Goal: Task Accomplishment & Management: Manage account settings

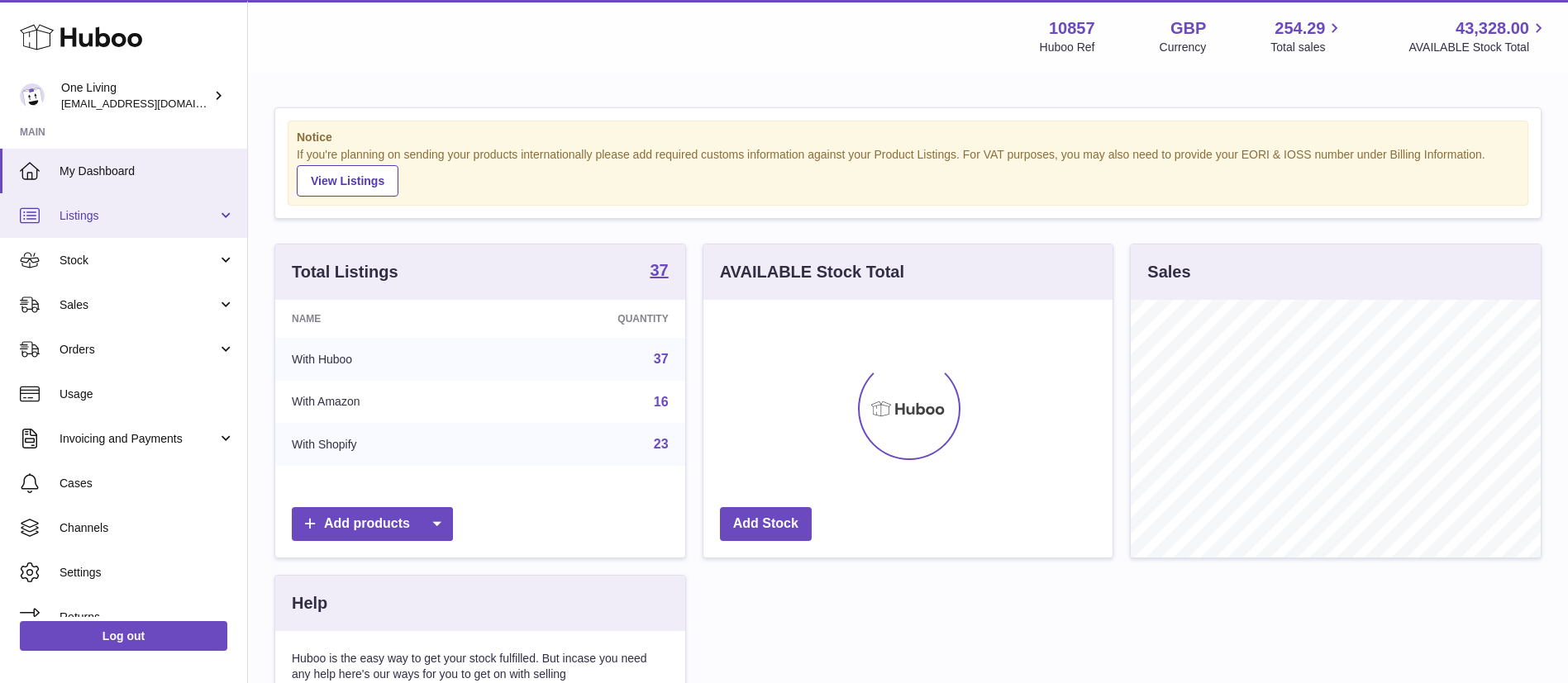
scroll to position [258, 409]
click at [150, 235] on link "Listings" at bounding box center [123, 216] width 247 height 45
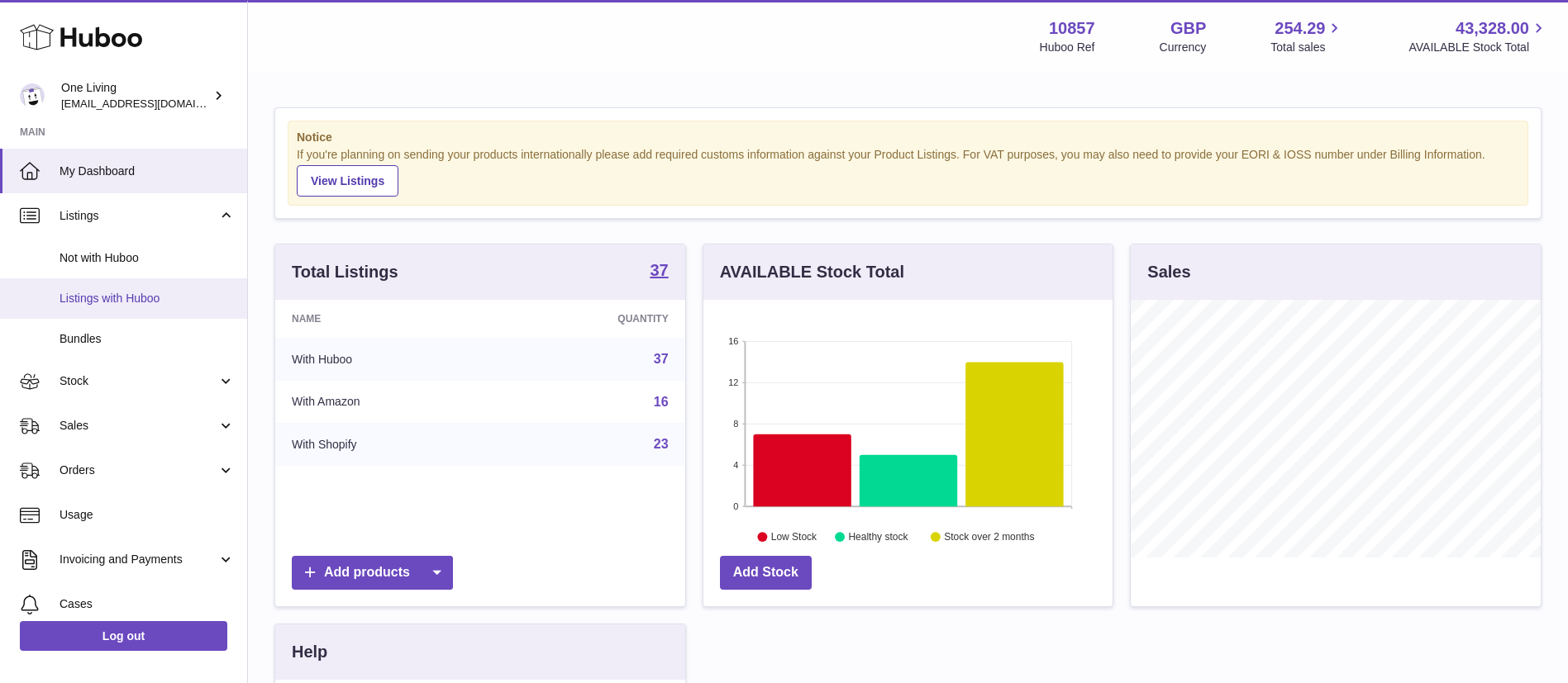
click at [182, 298] on span "Listings with Huboo" at bounding box center [147, 298] width 175 height 16
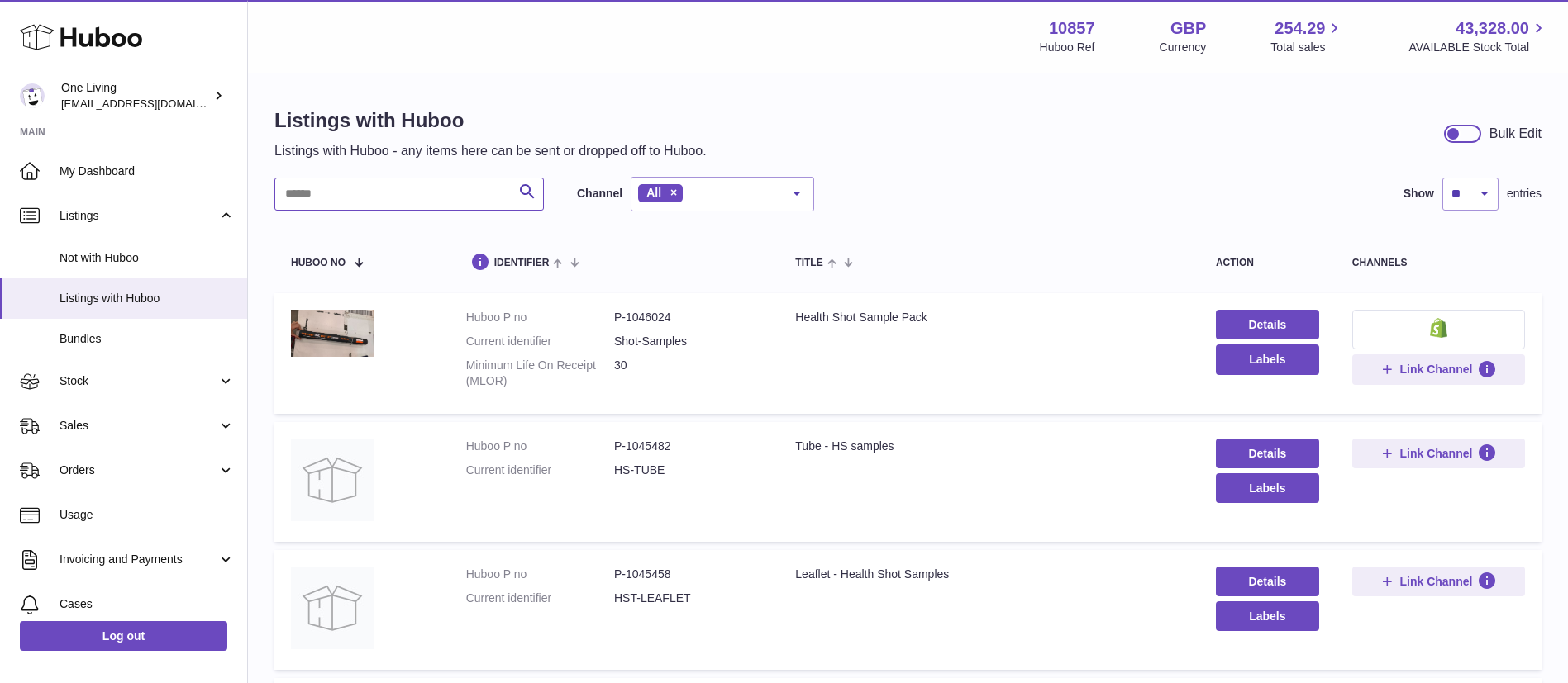
click at [424, 199] on input "text" at bounding box center [409, 193] width 269 height 33
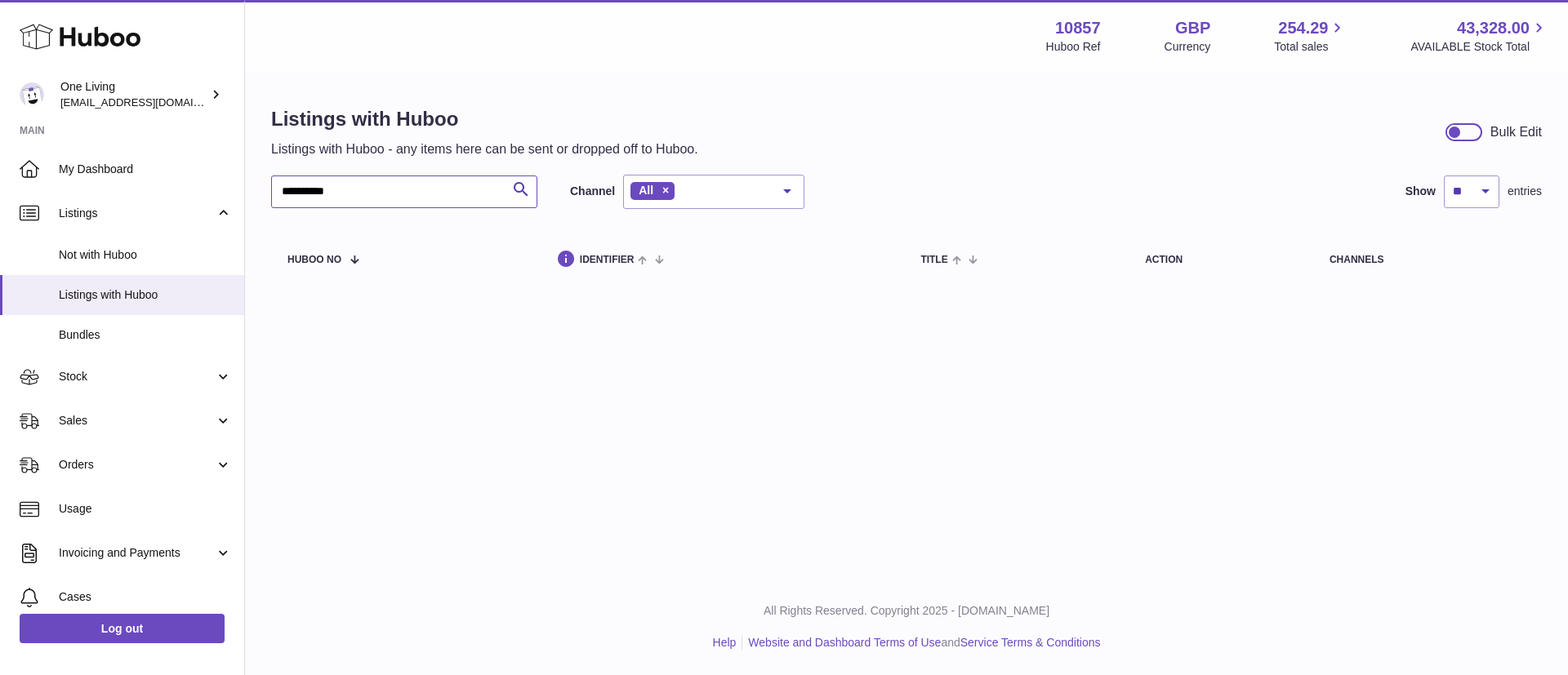
drag, startPoint x: 315, startPoint y: 194, endPoint x: 706, endPoint y: 211, distance: 391.4
click at [693, 209] on div "**********" at bounding box center [907, 232] width 1271 height 115
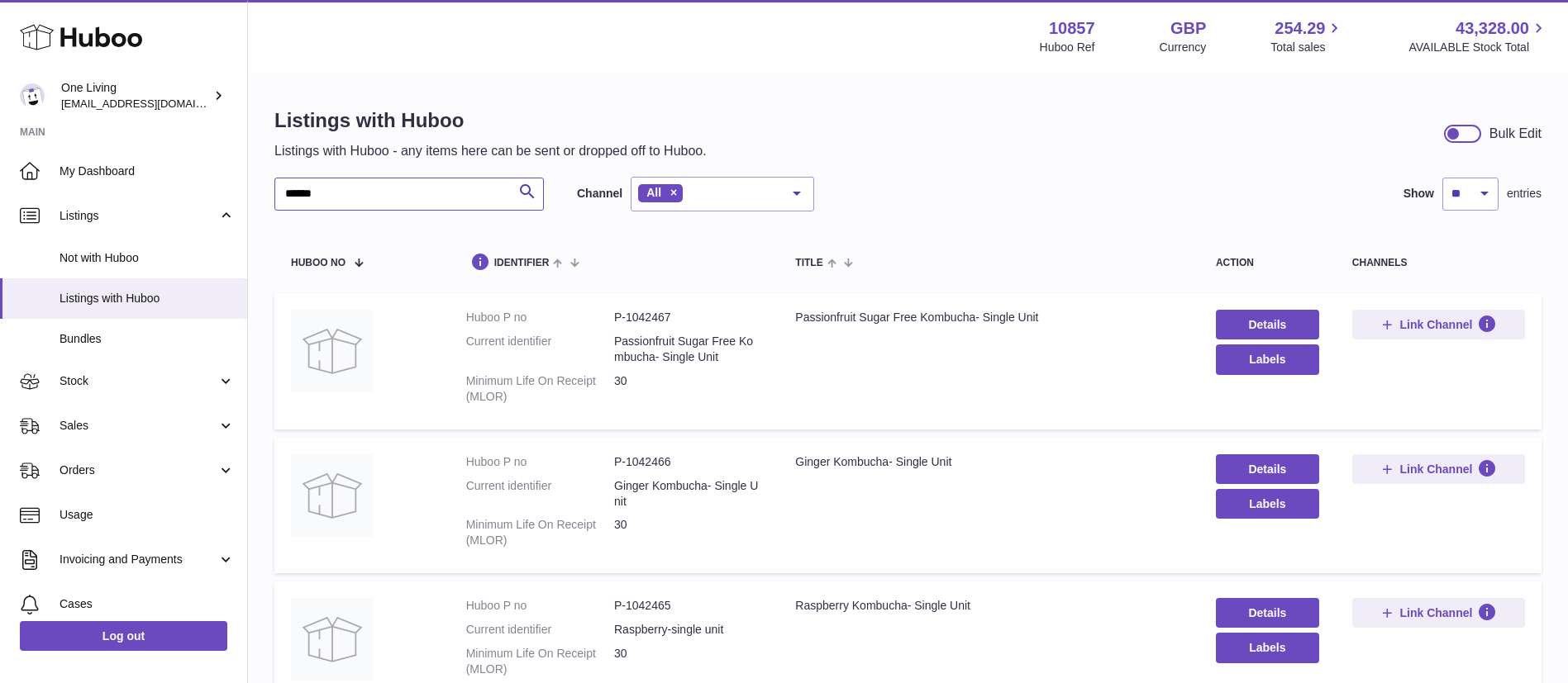
type input "******"
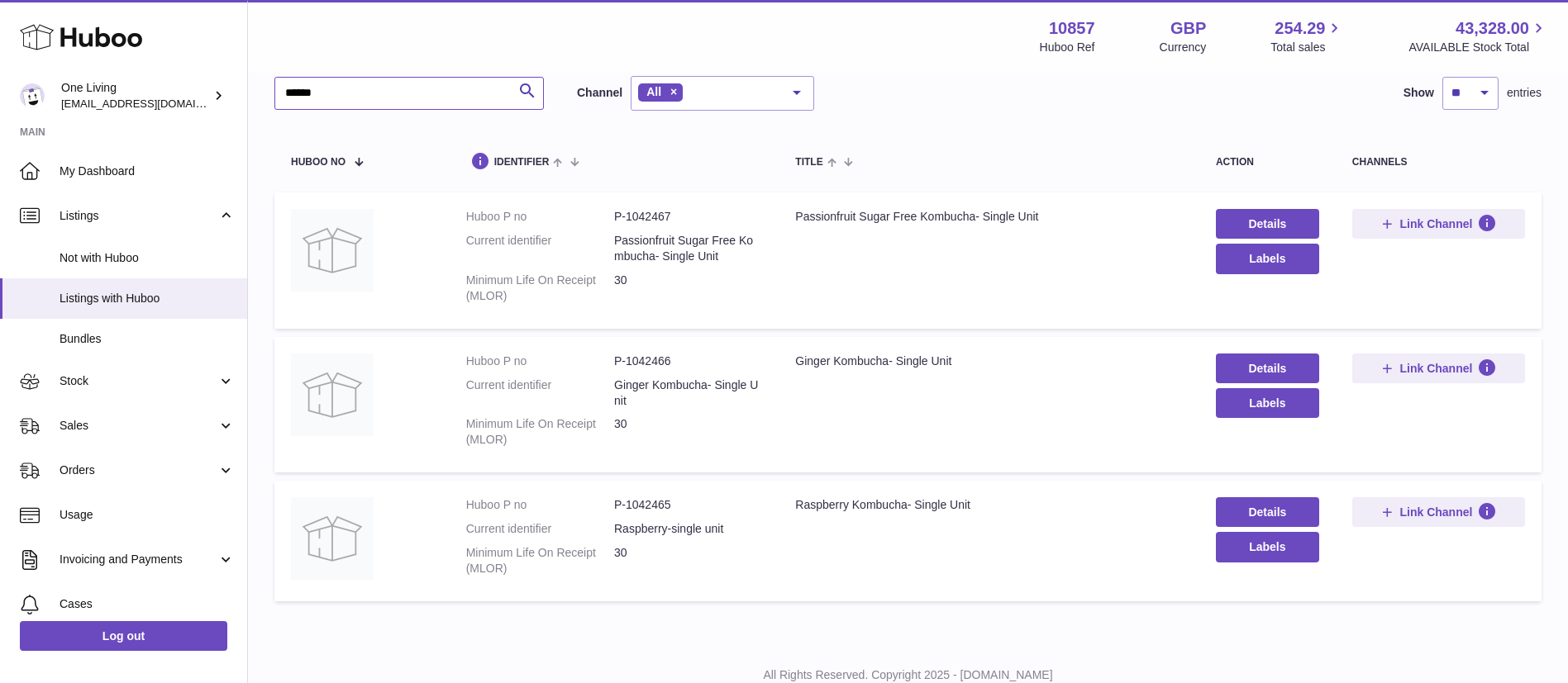
scroll to position [158, 0]
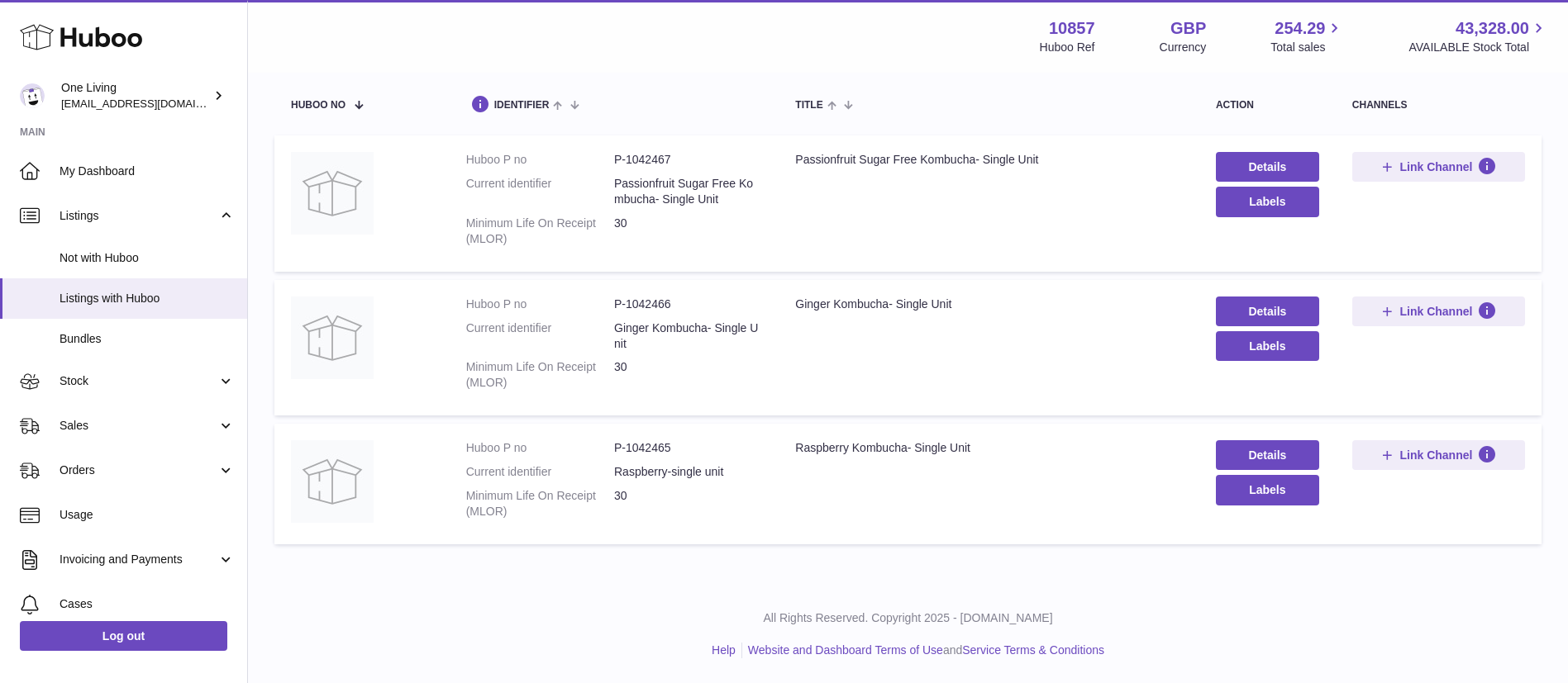
drag, startPoint x: 631, startPoint y: 150, endPoint x: 630, endPoint y: 161, distance: 11.0
click at [630, 152] on dd "P-1042467" at bounding box center [688, 160] width 148 height 16
click at [631, 164] on dd "P-1042467" at bounding box center [688, 160] width 148 height 16
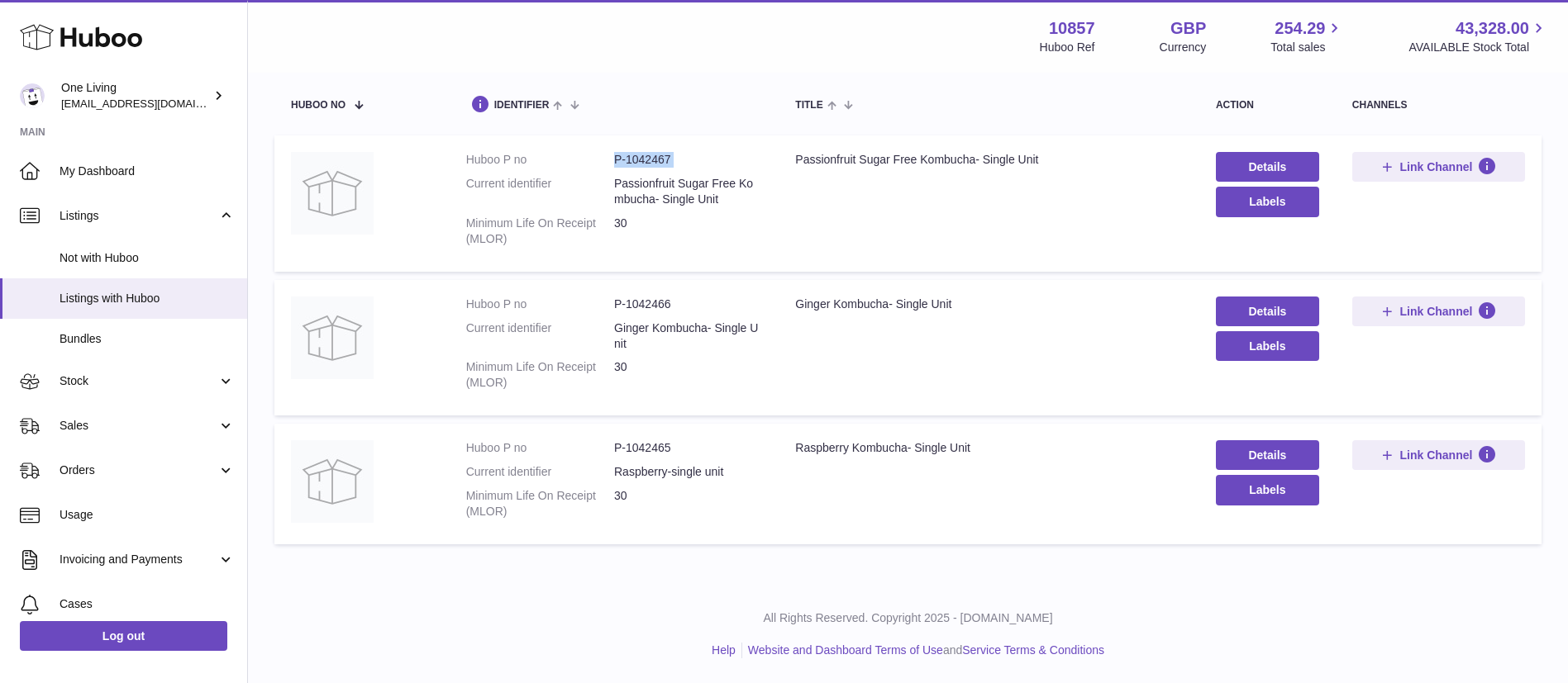
copy dl "P-1042467"
click at [637, 304] on dd "P-1042466" at bounding box center [688, 305] width 148 height 16
copy dl "P-1042466"
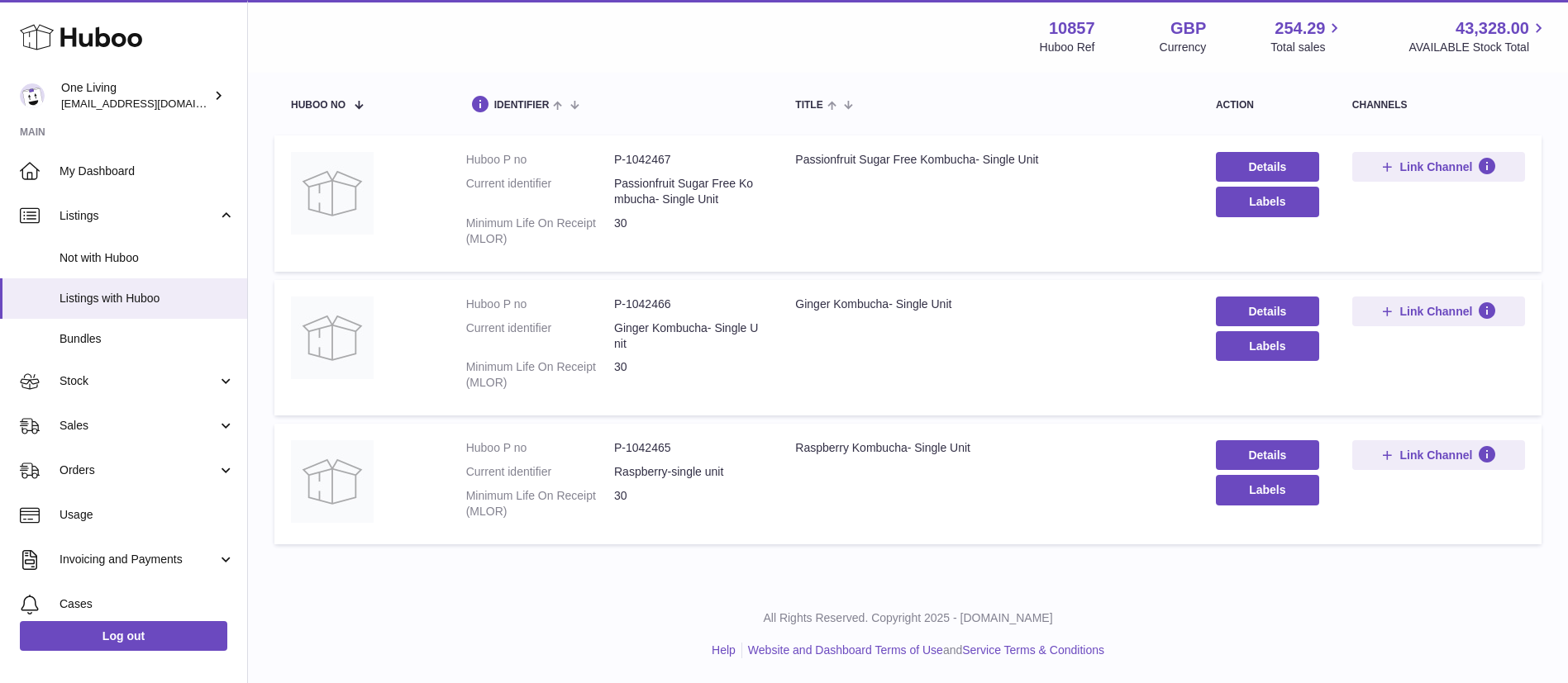
click at [649, 440] on dd "P-1042465" at bounding box center [688, 448] width 148 height 16
copy dl "P-1042465"
